Goal: Transaction & Acquisition: Subscribe to service/newsletter

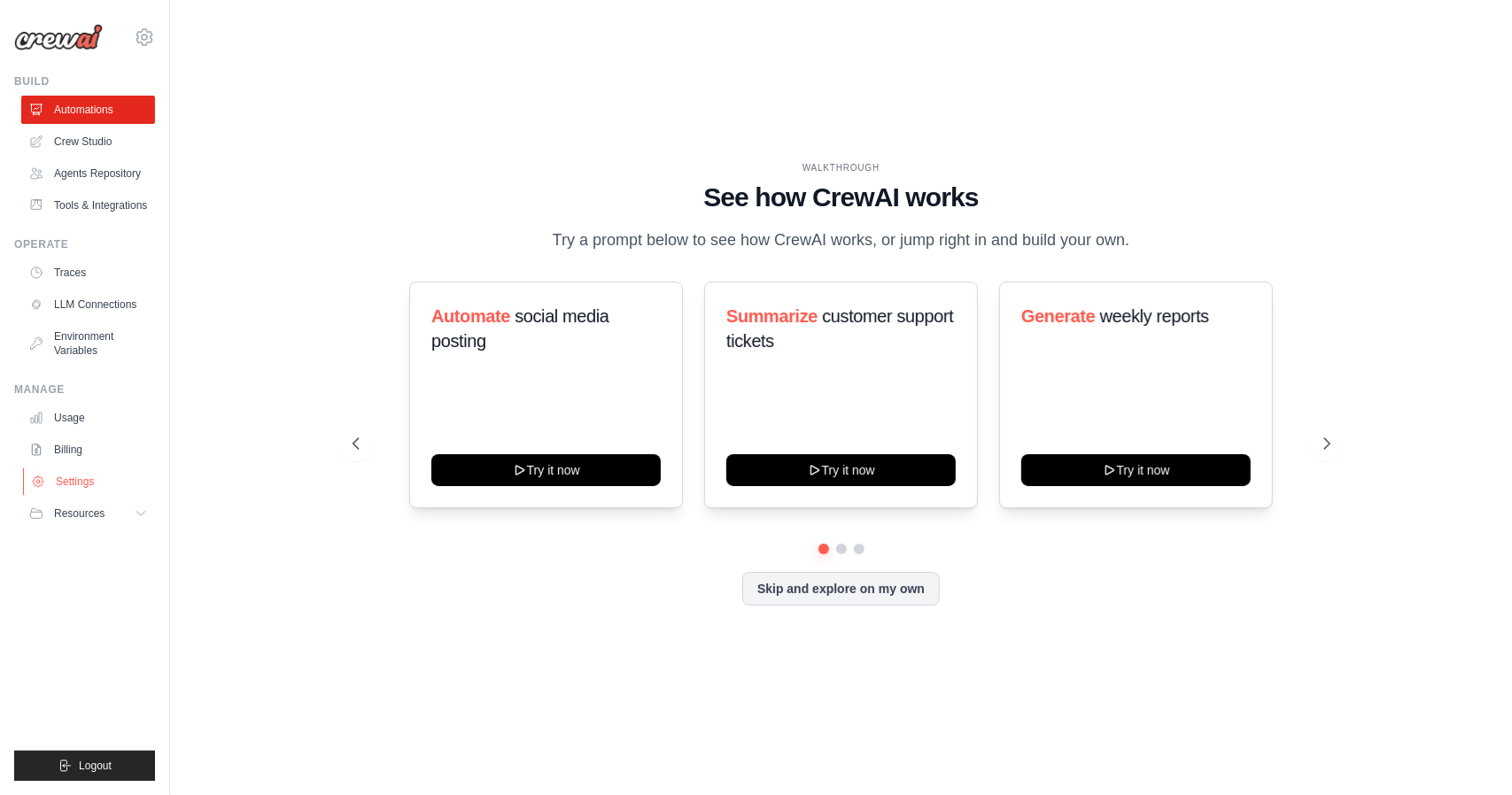
click at [101, 483] on link "Settings" at bounding box center [90, 481] width 134 height 28
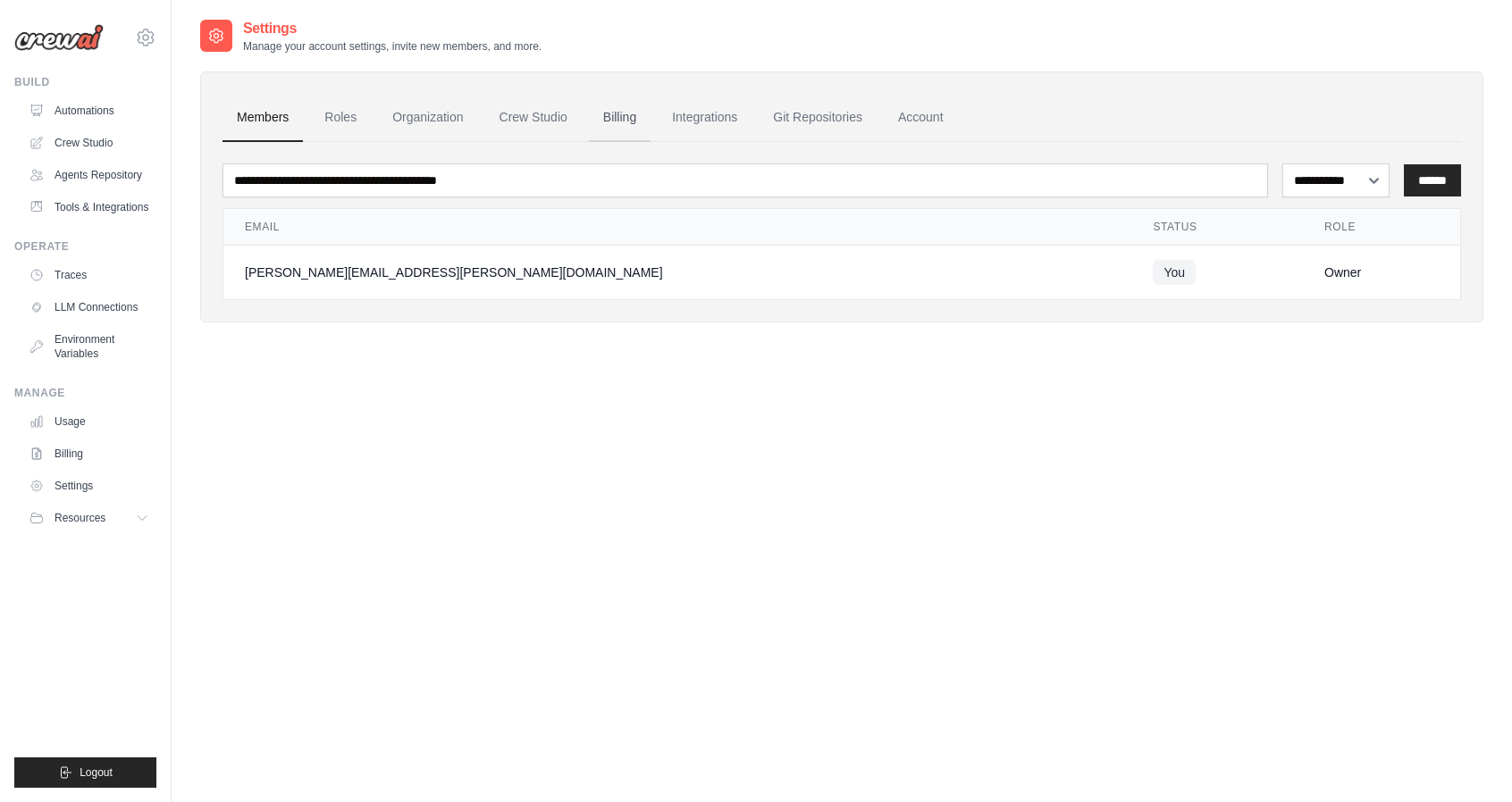
click at [619, 119] on link "Billing" at bounding box center [620, 117] width 62 height 48
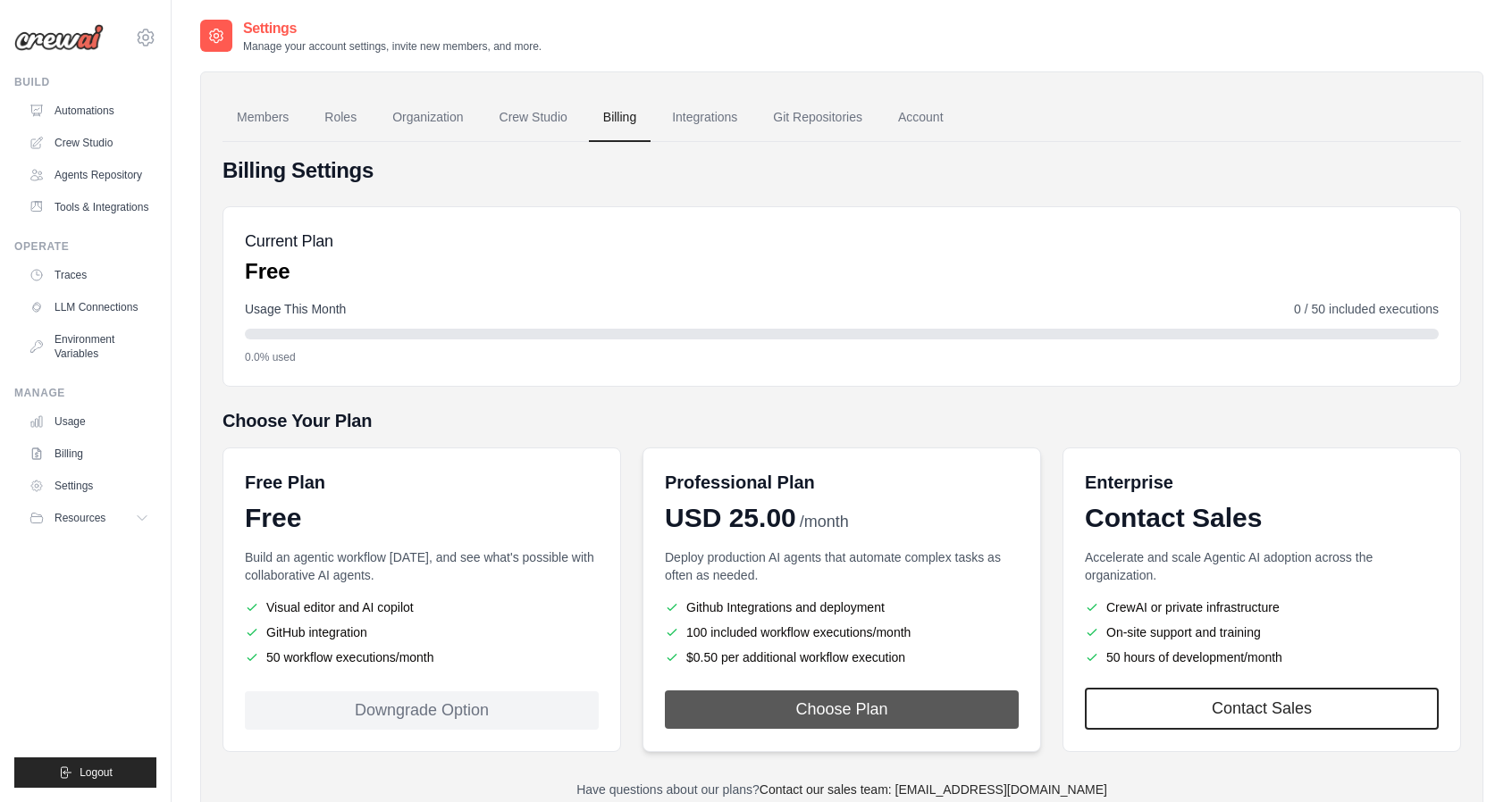
click at [843, 711] on button "Choose Plan" at bounding box center [842, 709] width 354 height 38
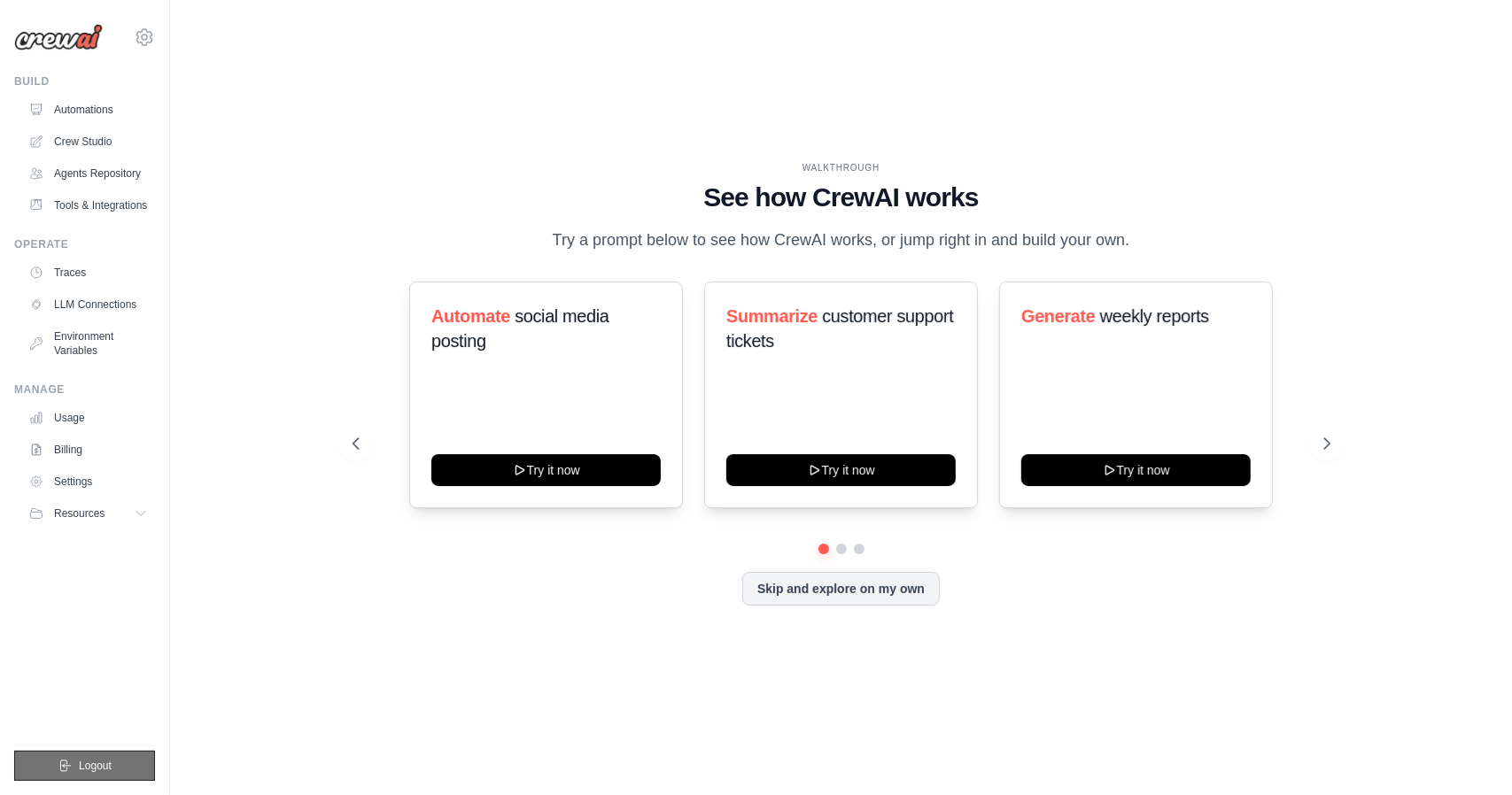
click at [117, 765] on button "Logout" at bounding box center [84, 765] width 140 height 30
click at [92, 768] on span "Logout" at bounding box center [95, 766] width 33 height 15
